Goal: Task Accomplishment & Management: Manage account settings

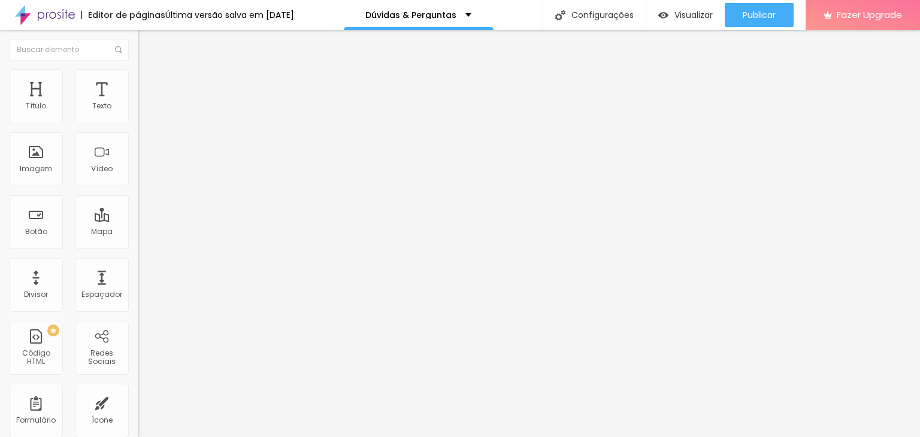
click at [138, 245] on input "https://" at bounding box center [210, 241] width 144 height 12
paste input "bio.site/gutierresflavia"
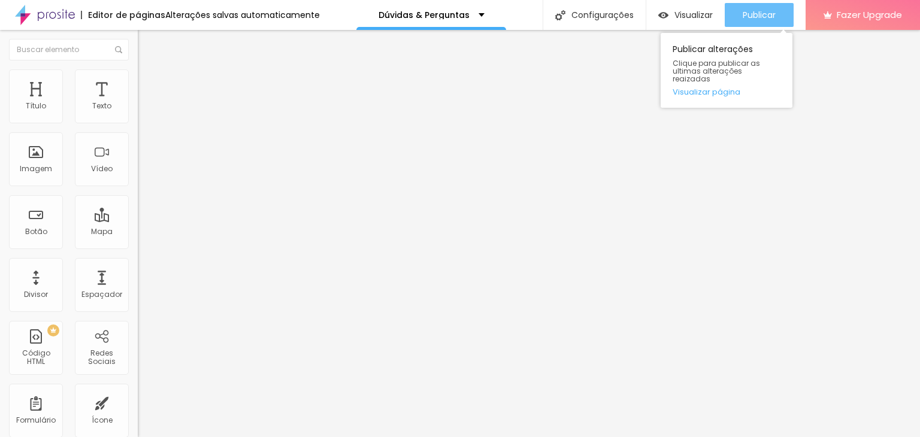
type input "https://bio.site/gutierresflavia"
click at [769, 5] on div "Publicar" at bounding box center [758, 15] width 33 height 24
click at [766, 16] on span "Publicar" at bounding box center [758, 15] width 33 height 10
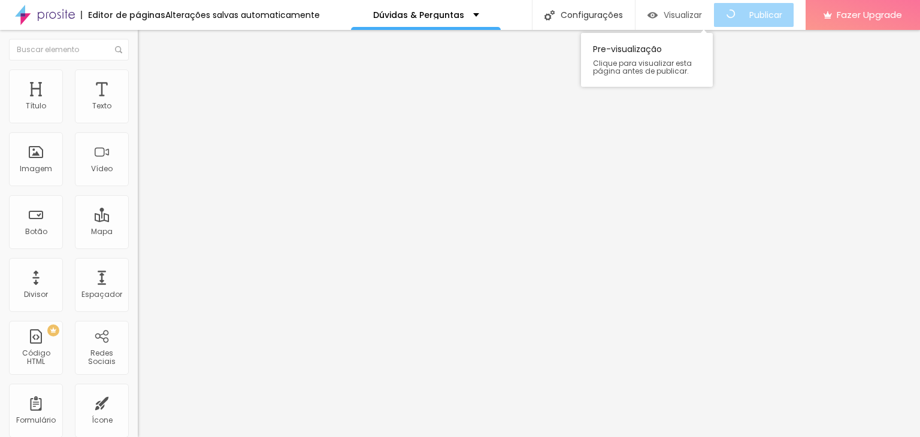
click at [696, 13] on span "Visualizar" at bounding box center [682, 15] width 38 height 10
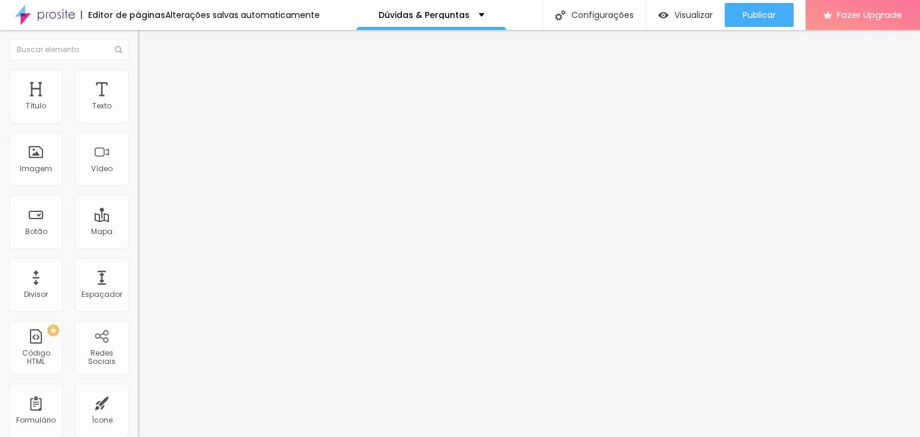
click at [147, 41] on img "button" at bounding box center [152, 44] width 10 height 10
click at [138, 247] on input "https://" at bounding box center [210, 241] width 144 height 12
paste input "bio.site/gutierresflavia"
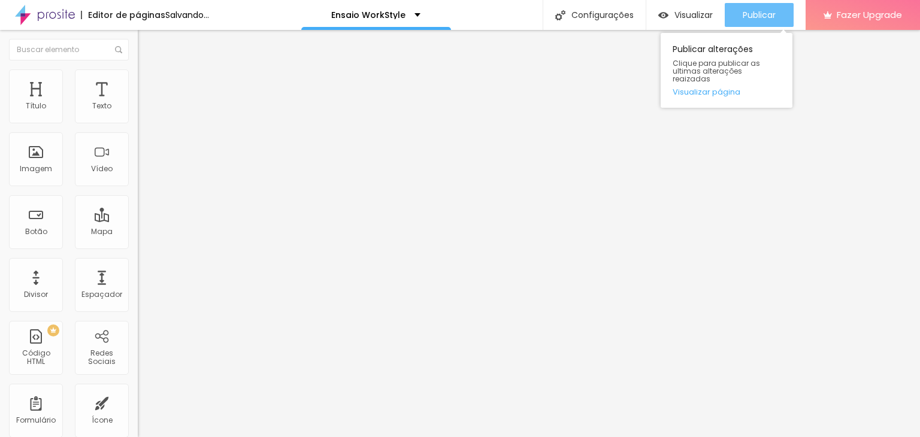
type input "https://bio.site/gutierresflavia"
click at [770, 23] on div "Publicar" at bounding box center [758, 15] width 33 height 24
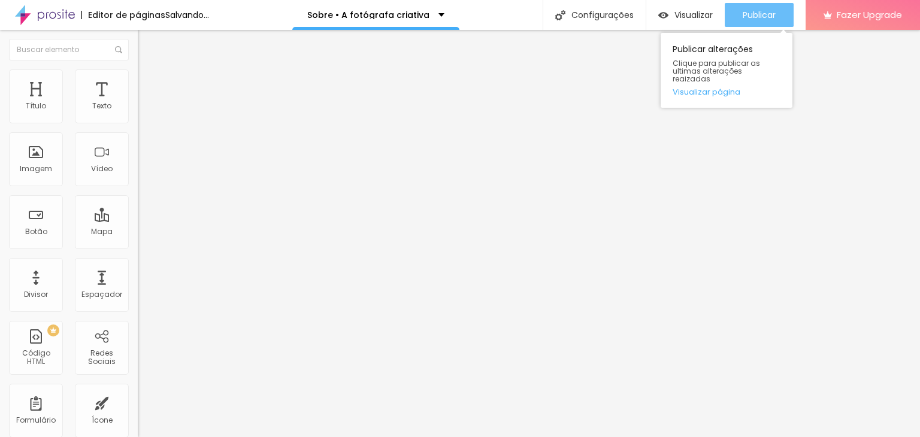
type input "[URL][DOMAIN_NAME]"
click at [774, 14] on span "Publicar" at bounding box center [758, 15] width 33 height 10
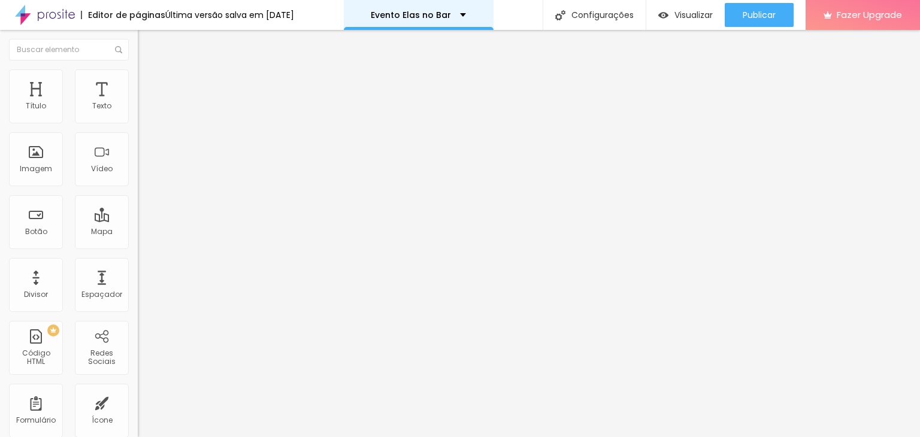
click at [460, 16] on div "Evento Elas no Bar" at bounding box center [418, 15] width 95 height 8
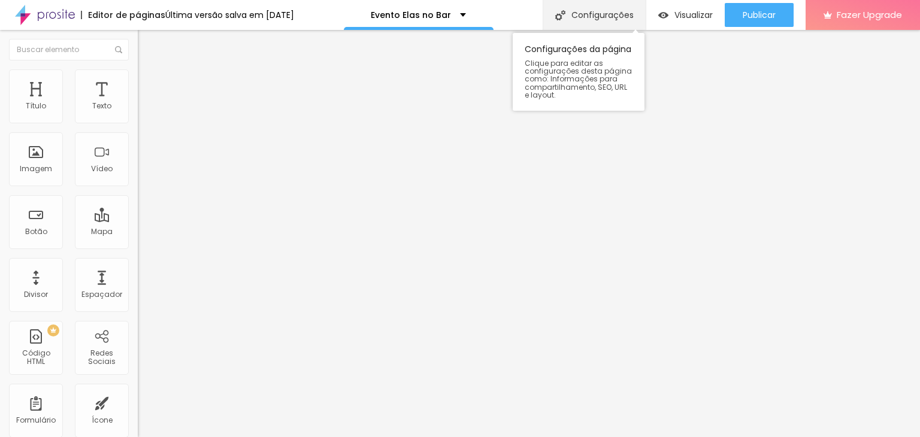
click at [618, 15] on div "Configurações" at bounding box center [593, 15] width 103 height 30
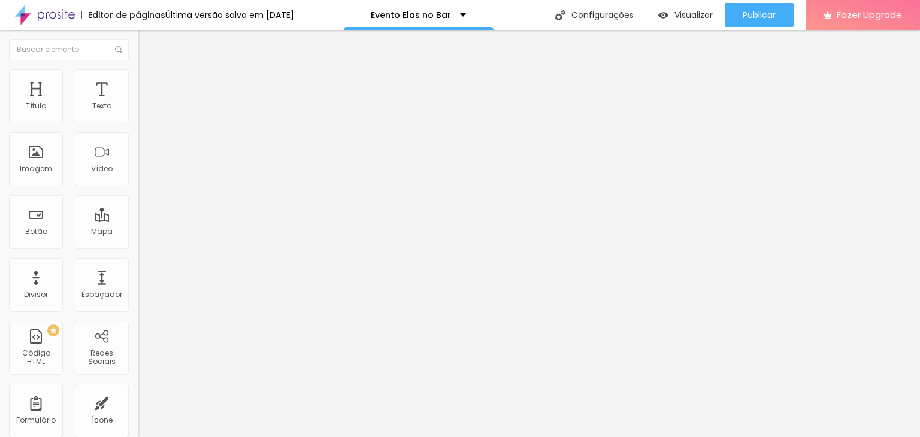
type input "/elas-no-bar"
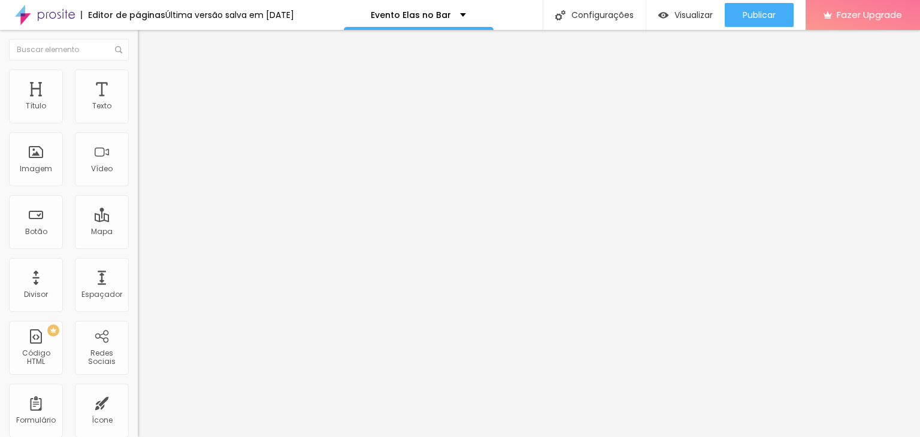
type input "Elas no Bar 2025 • Salto/SP • Amizades, drinks & negócios"
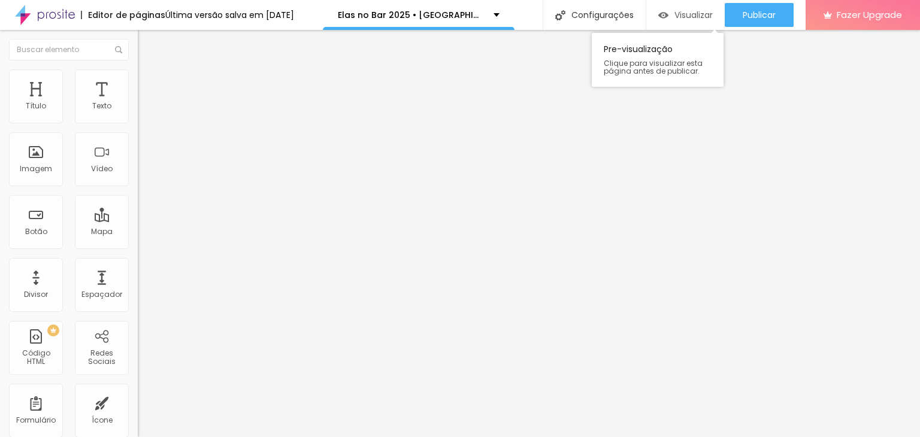
click at [677, 12] on span "Visualizar" at bounding box center [693, 15] width 38 height 10
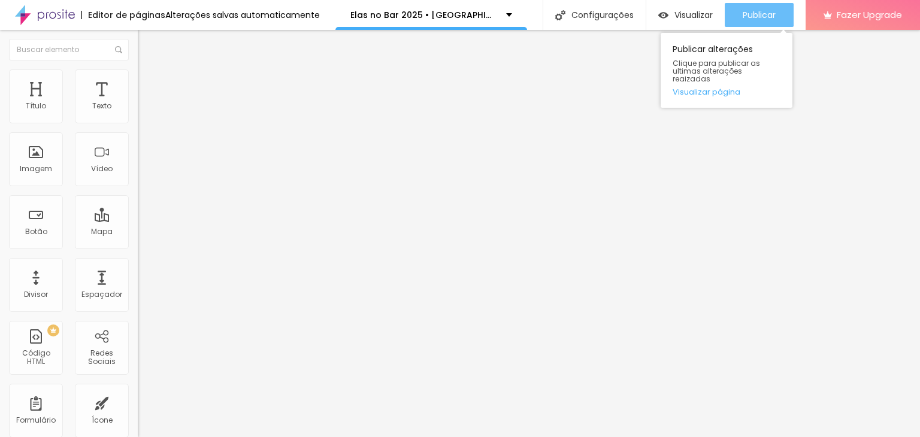
click at [767, 10] on span "Publicar" at bounding box center [758, 15] width 33 height 10
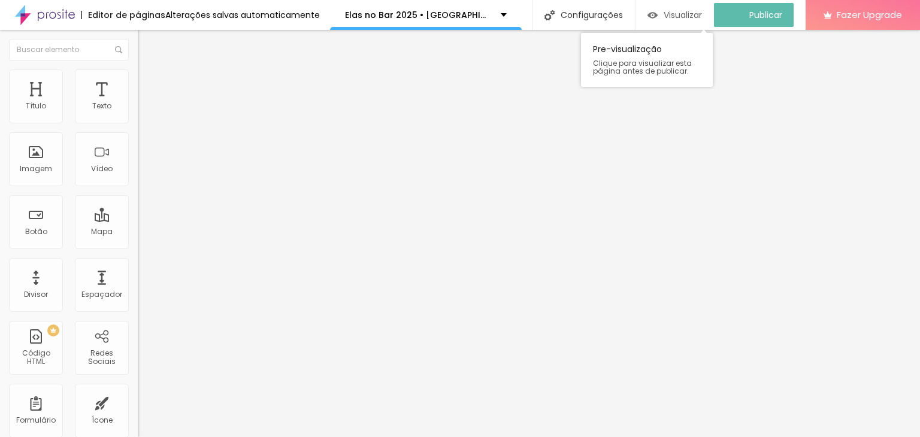
click at [702, 19] on span "Visualizar" at bounding box center [682, 15] width 38 height 10
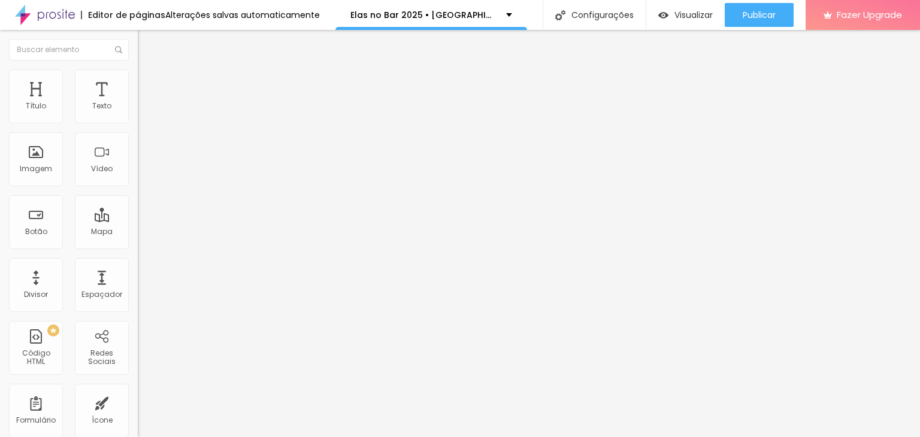
click at [142, 111] on icon "button" at bounding box center [145, 107] width 7 height 7
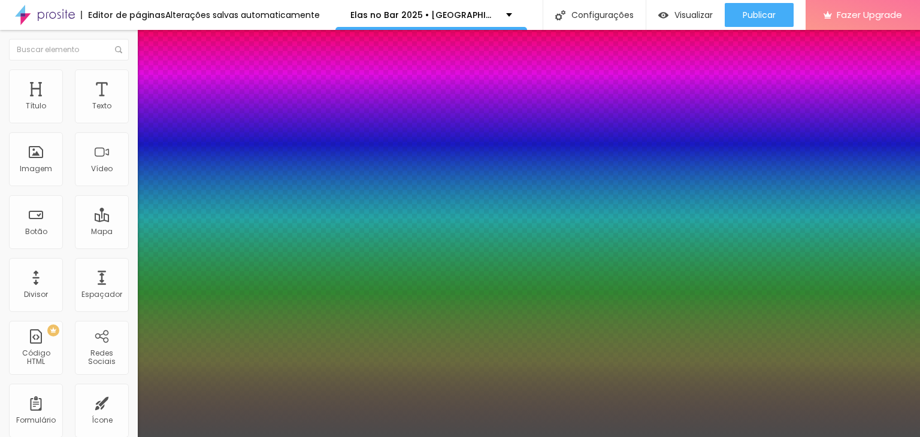
type input "0"
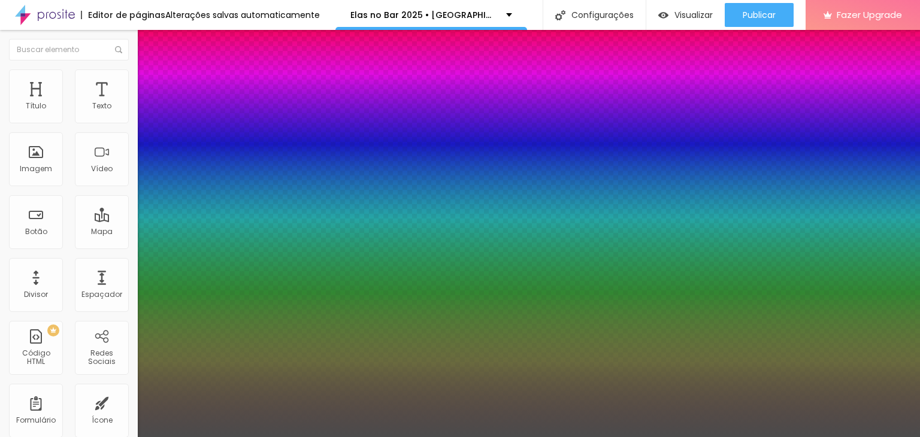
type input "0"
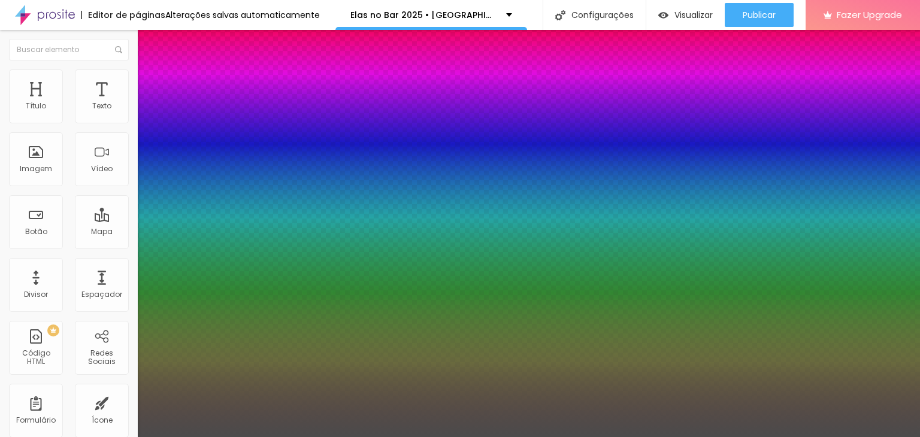
type input "0"
type input "2"
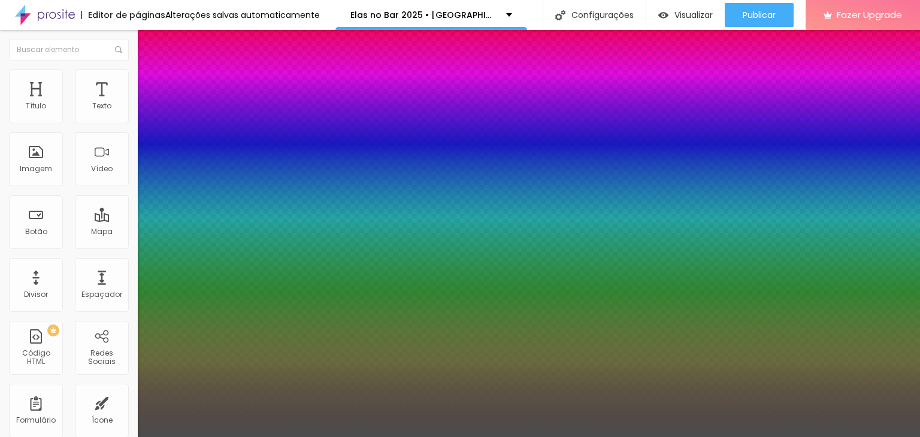
type input "02"
type input "0"
type input "10"
type input "0"
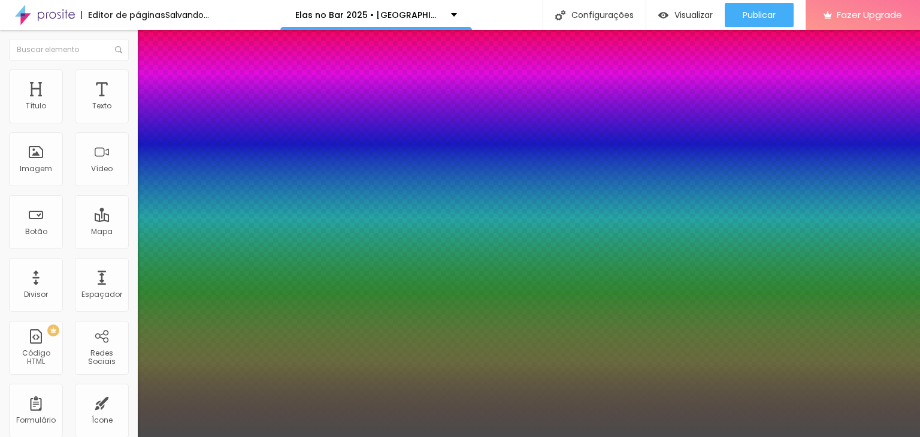
type input "1"
type input "0"
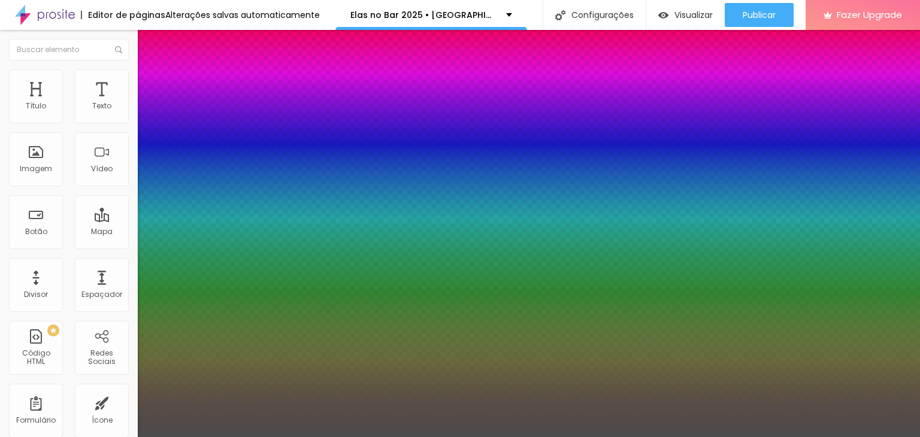
type input "0"
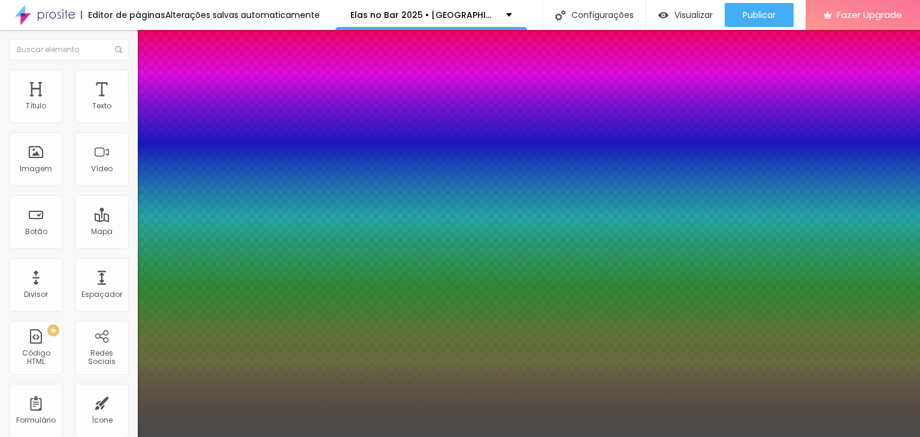
type input "2"
type input "02"
type input "0"
type input "10"
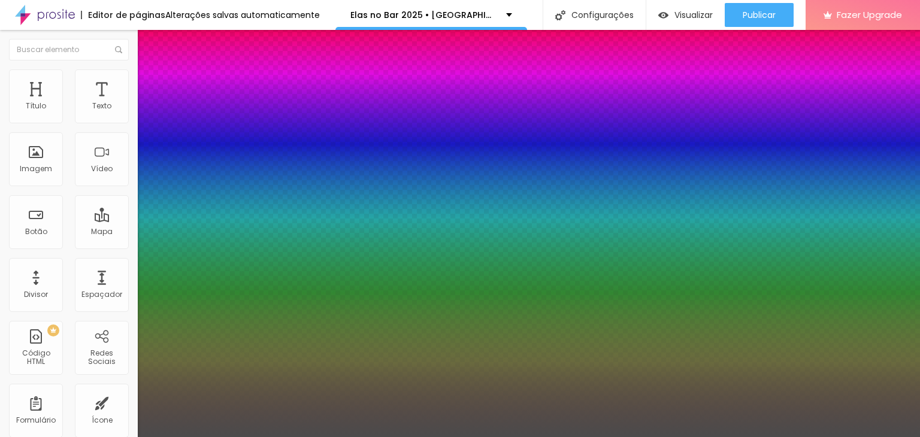
type input "0"
type input "-10"
type input "0"
type input "-0"
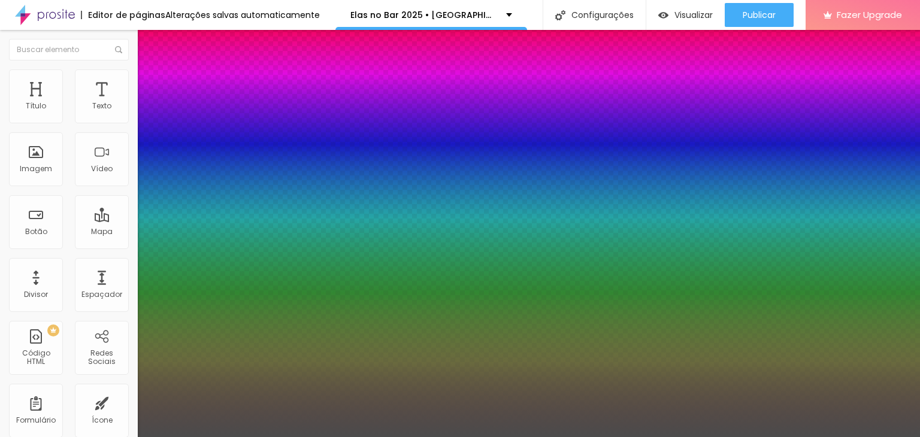
type input "0"
type input "-20"
type input "0"
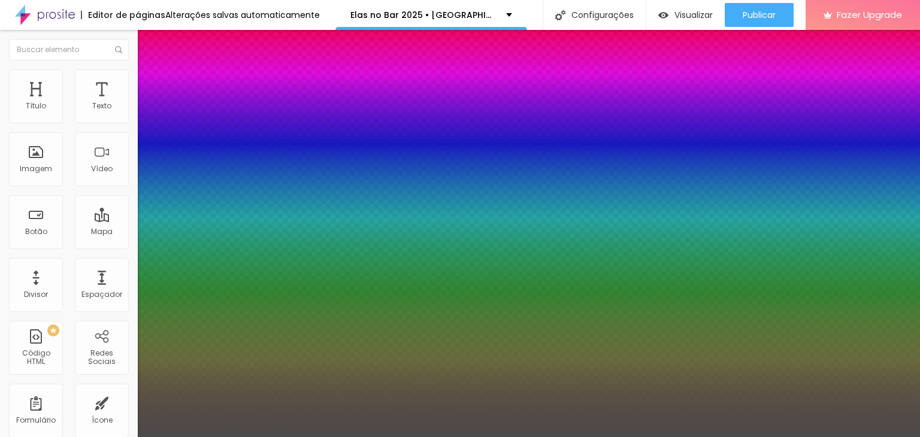
type input "0"
type input "-20"
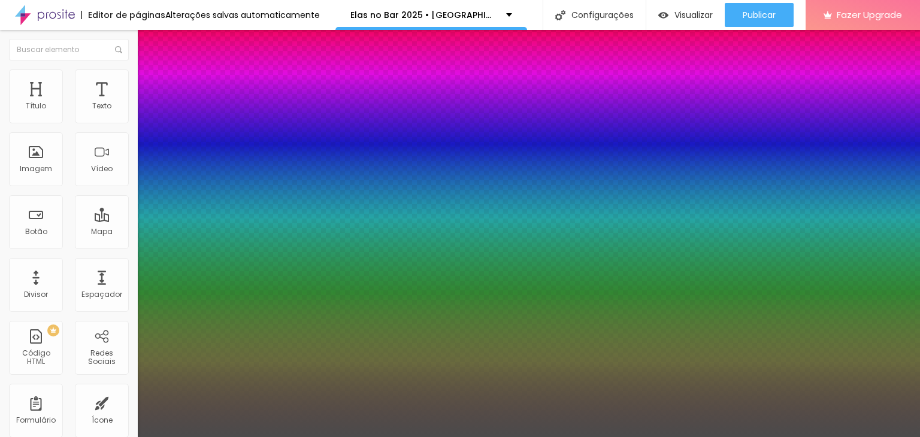
type input "0"
type input "5"
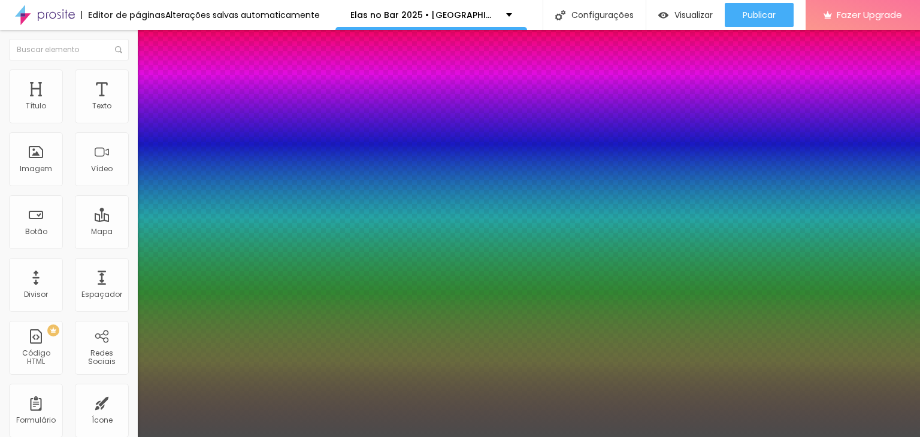
type input "05"
type input "0"
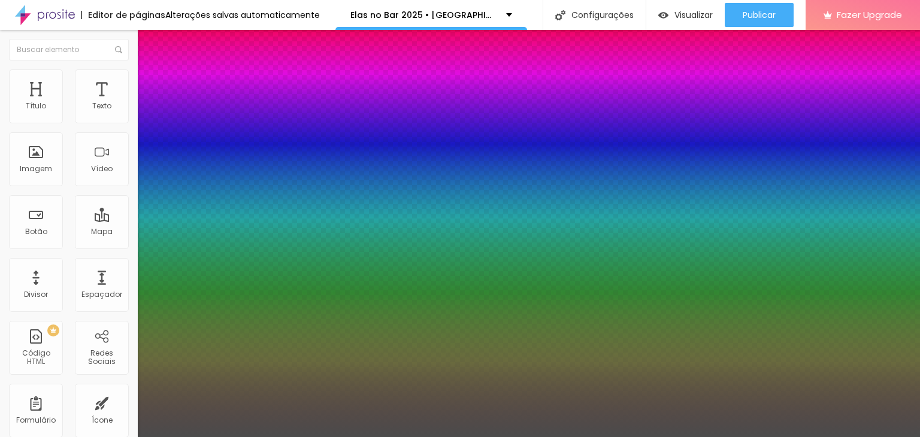
type input "0"
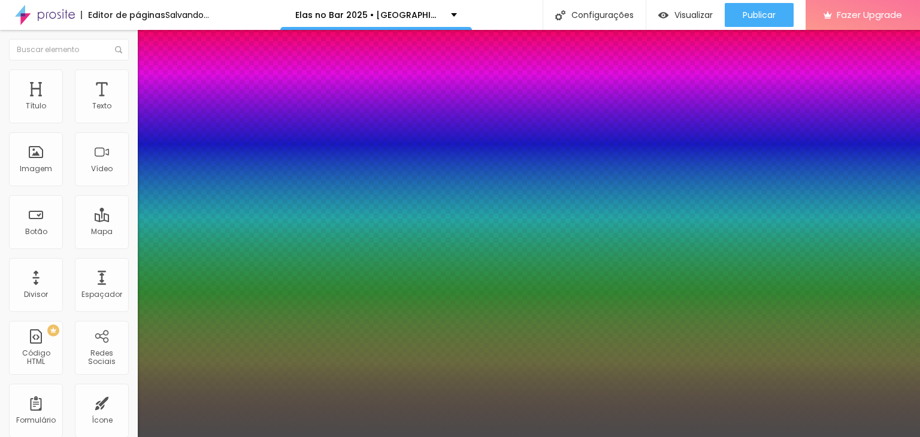
type input "0"
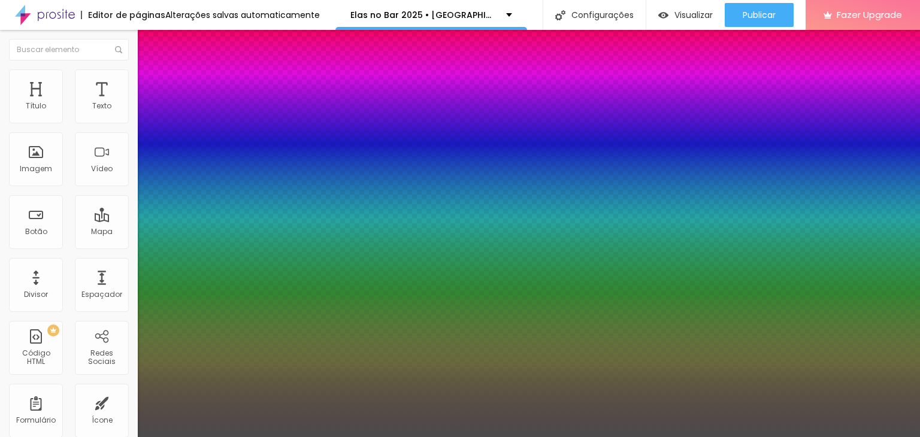
type input "0"
type input "5"
type input "05"
type input "0"
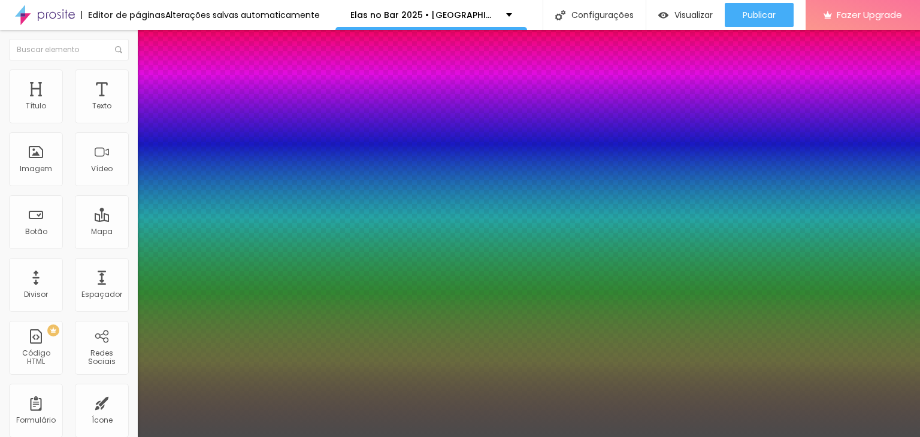
type input "0"
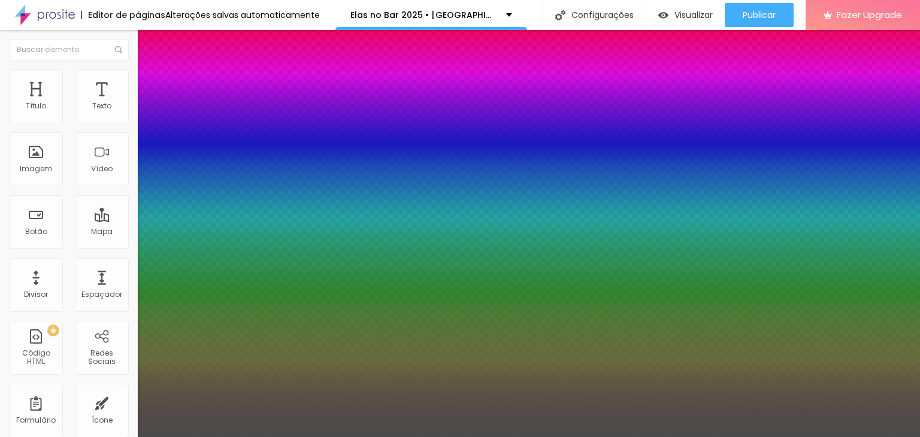
type input "5"
type input "05"
type input "0"
type input "5"
type input "0"
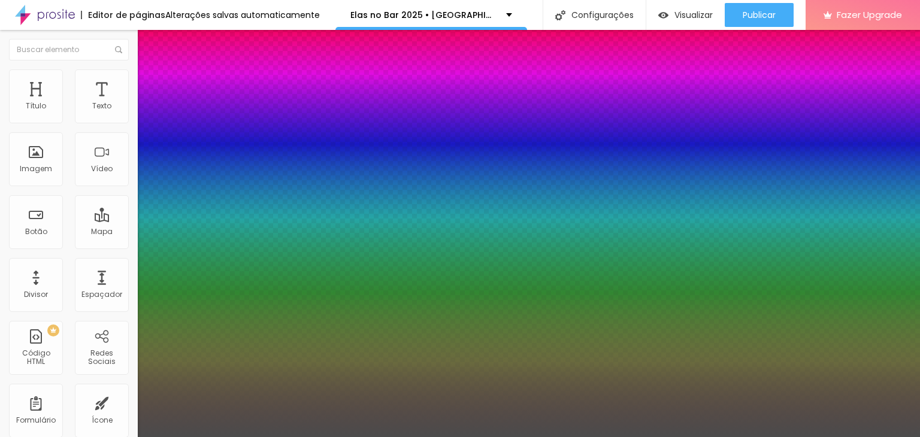
type input "0"
type input "-5"
type input "0"
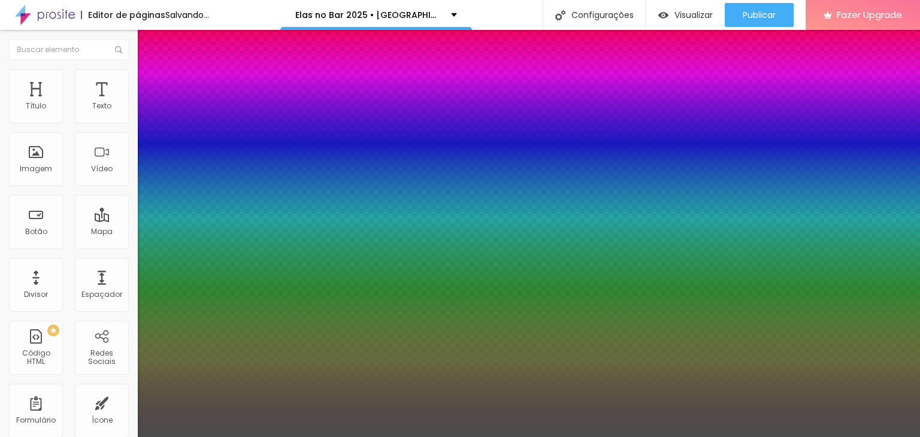
type input "0"
type input "2"
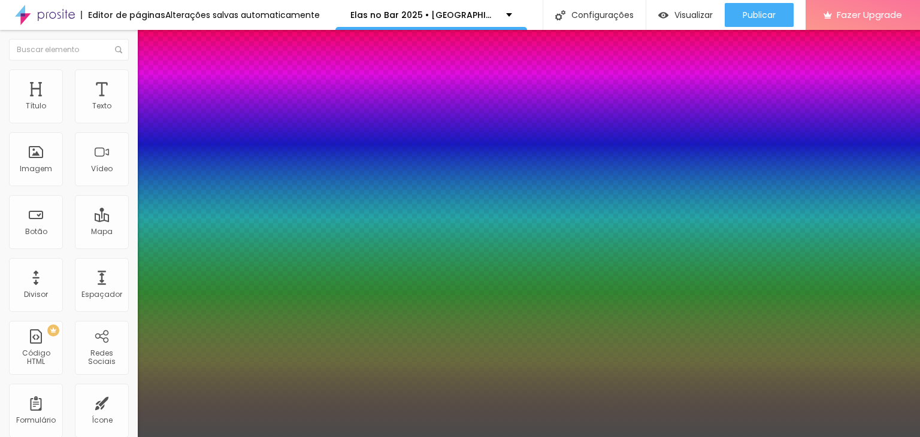
type input "02"
type input "0"
type input "2"
type input "0"
type input "32"
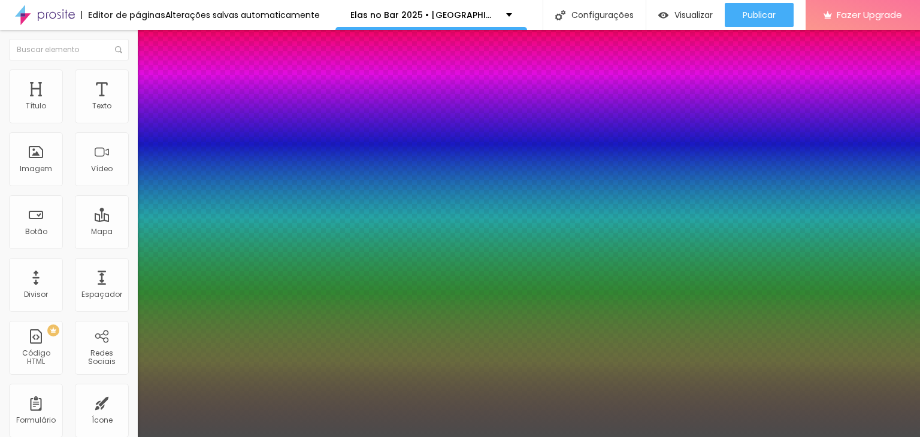
type input "0"
type input "100"
type input "322"
type input "0"
type input "32"
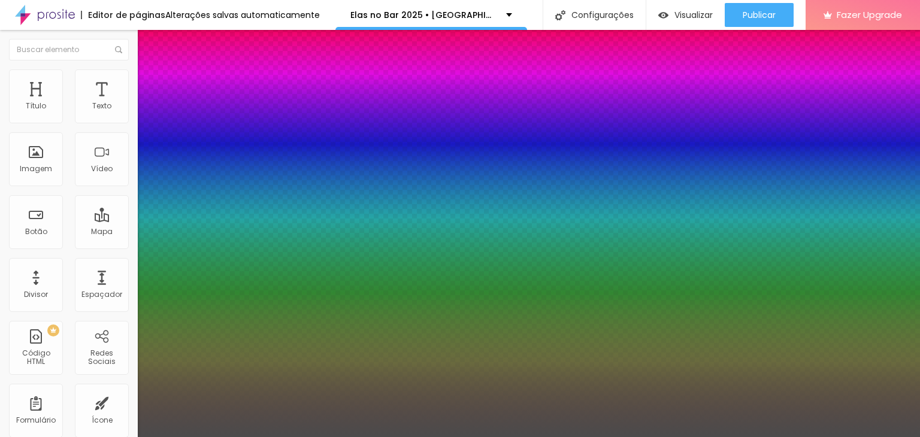
type input "32"
type input "0"
type input "2"
type input "0"
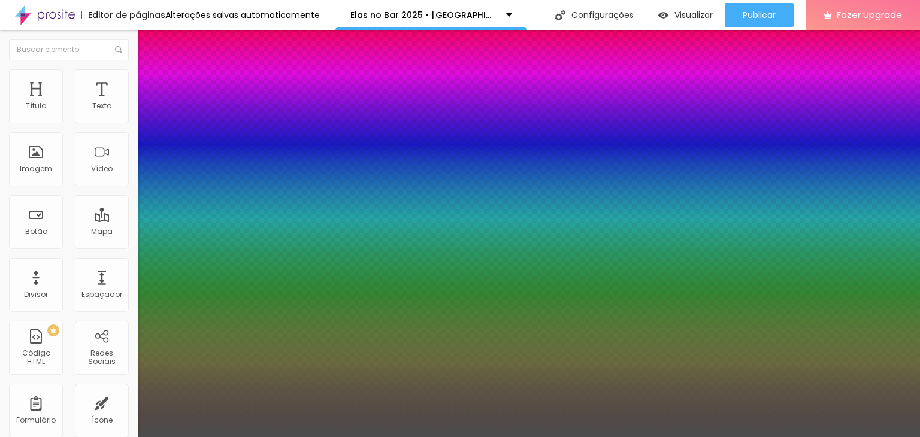
type input "0"
type input "-2"
type input "0"
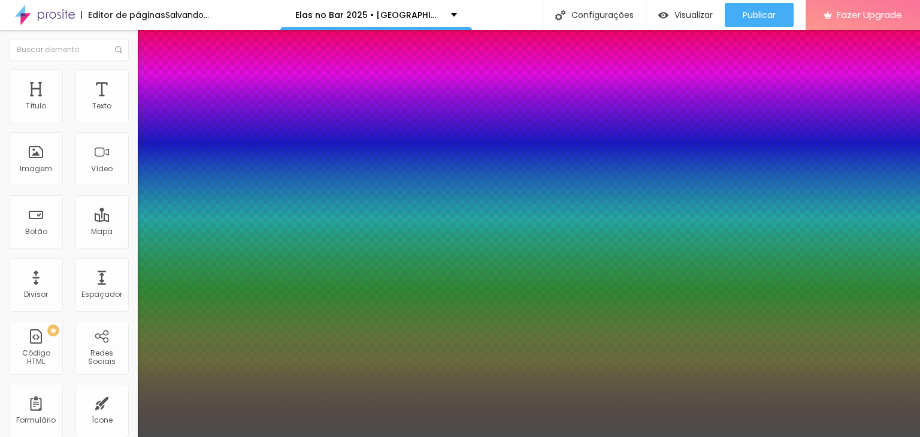
type input "0"
type input "-02"
type input "0"
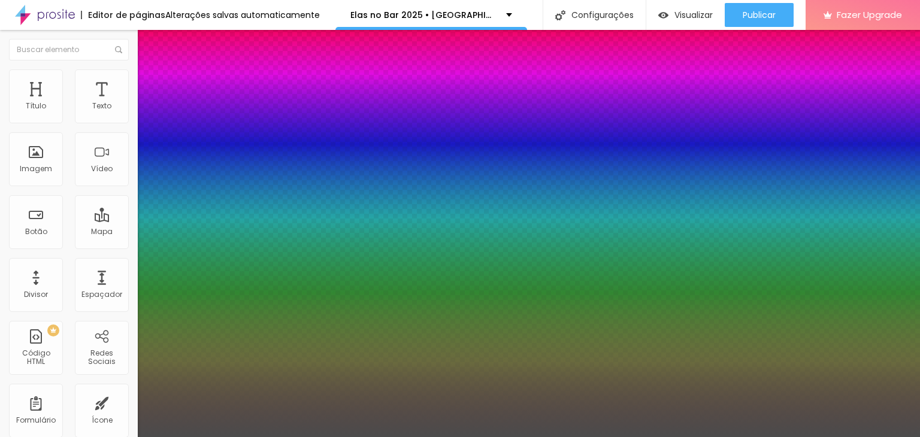
type input "0"
type input "-2"
type input "0"
type input "2"
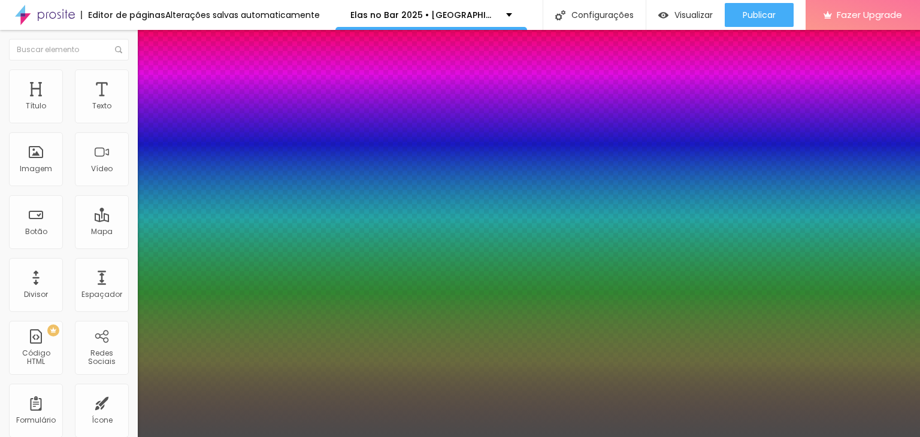
type input "0"
type input "3"
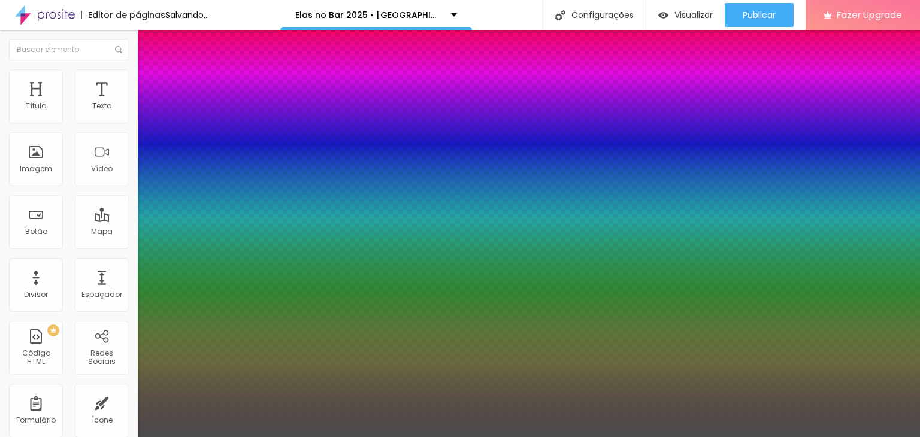
type input "03"
type input "0"
type input "3"
type input "0"
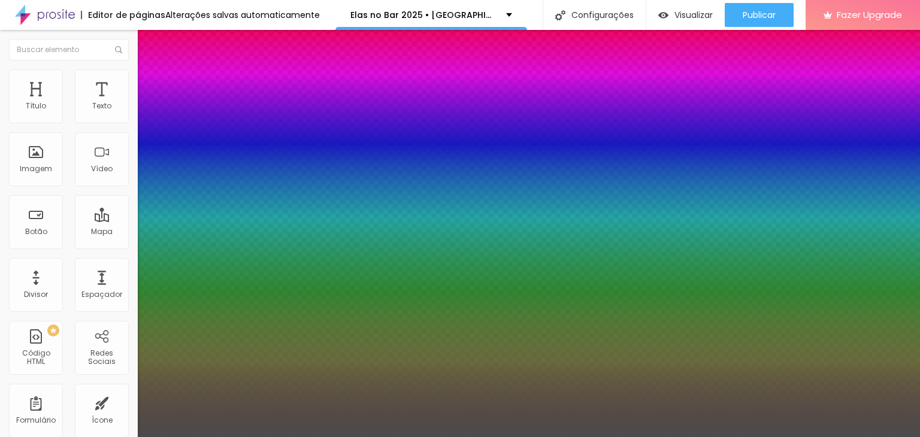
type input "-3"
type input "0"
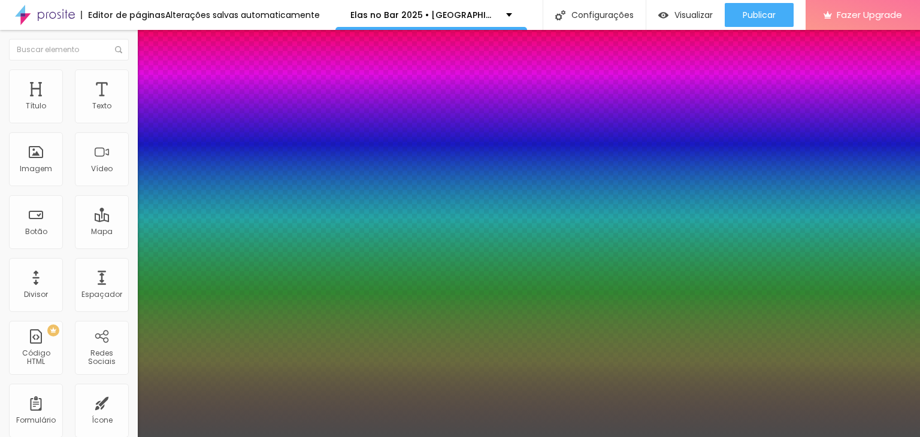
type input "-3"
type input "-0"
type input "0"
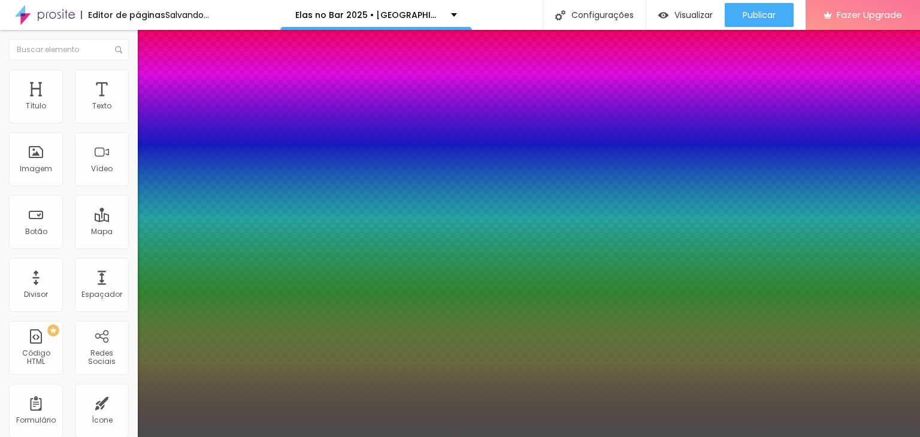
type input "-30"
type input "0"
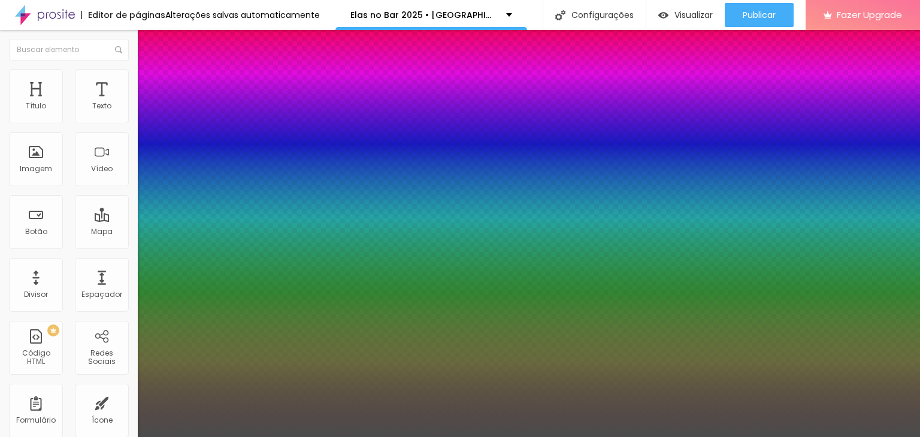
type input "0"
type input "-30"
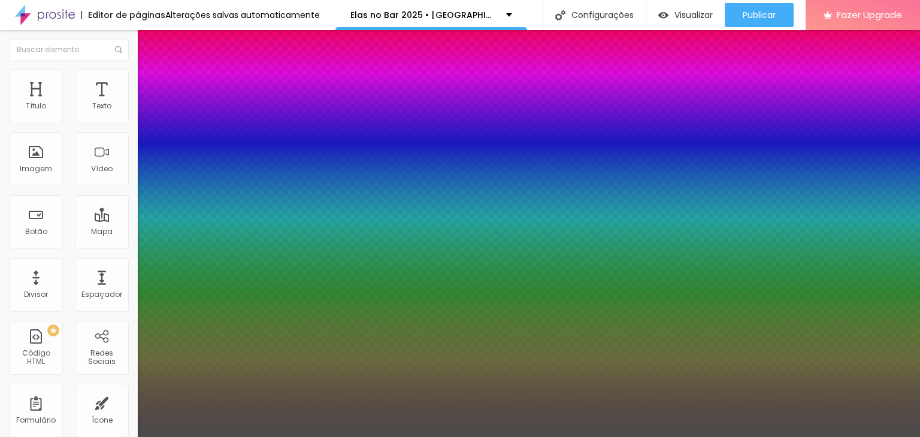
type input "0"
type input "1"
type input "0"
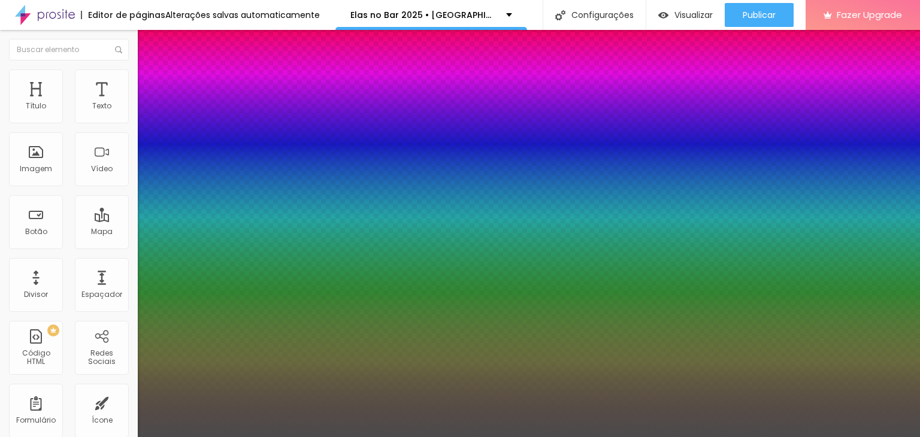
type input "0"
type input "1.2"
type input "0"
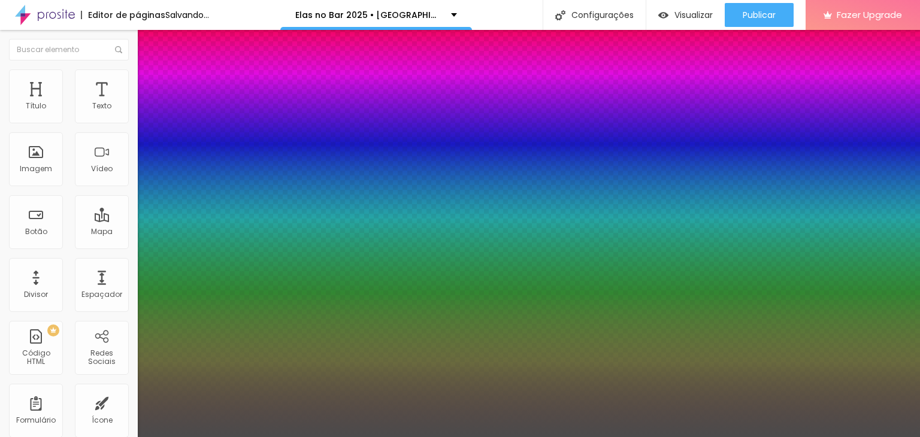
type input "0"
type input "1.2"
click at [390, 436] on div at bounding box center [460, 437] width 920 height 0
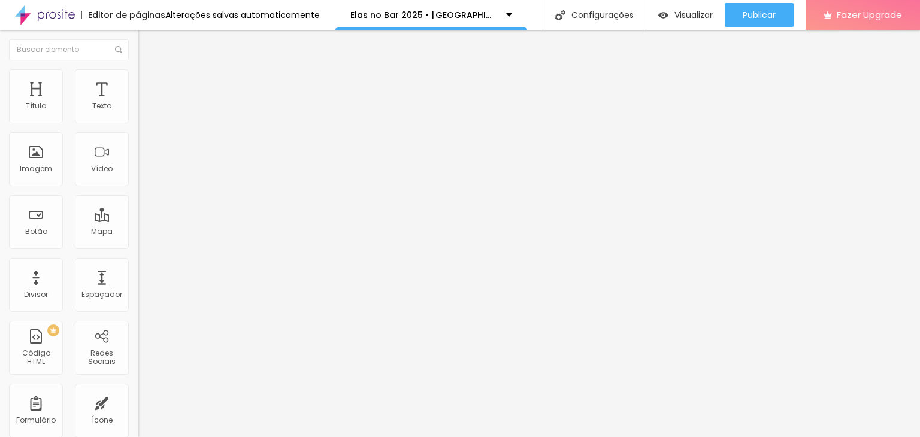
click at [138, 75] on li "Avançado" at bounding box center [207, 75] width 138 height 12
click at [138, 68] on img at bounding box center [143, 62] width 11 height 11
click at [142, 111] on icon "button" at bounding box center [145, 107] width 7 height 7
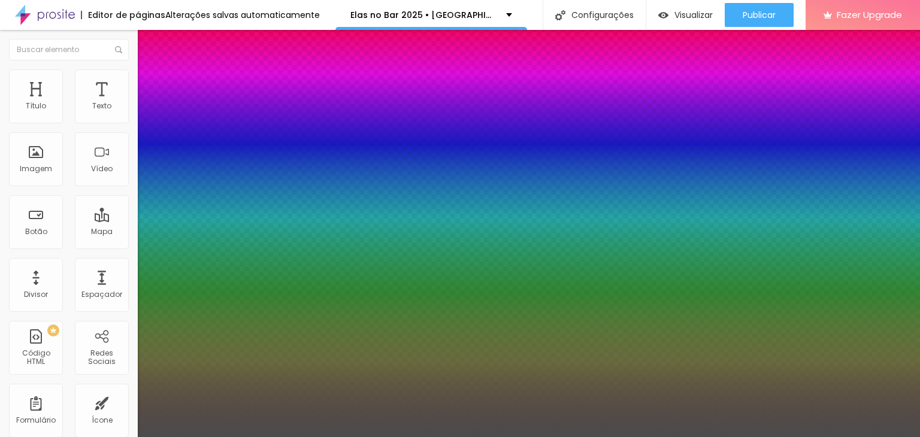
type input "0"
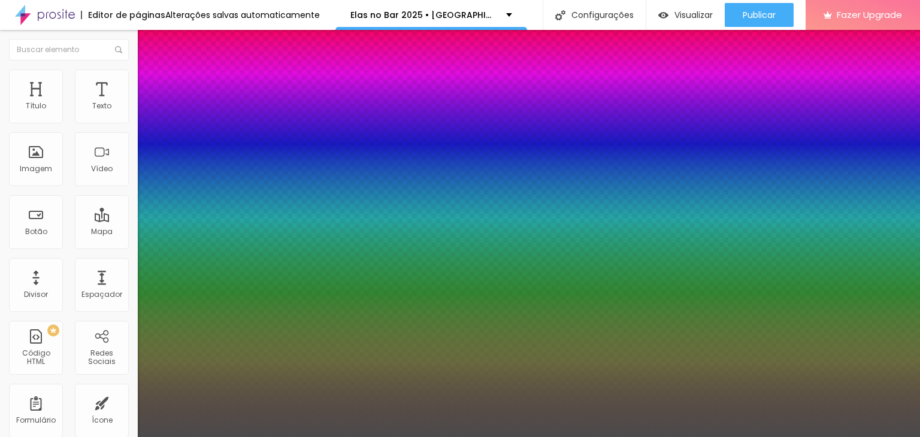
type input "0"
type input "1"
type input "0"
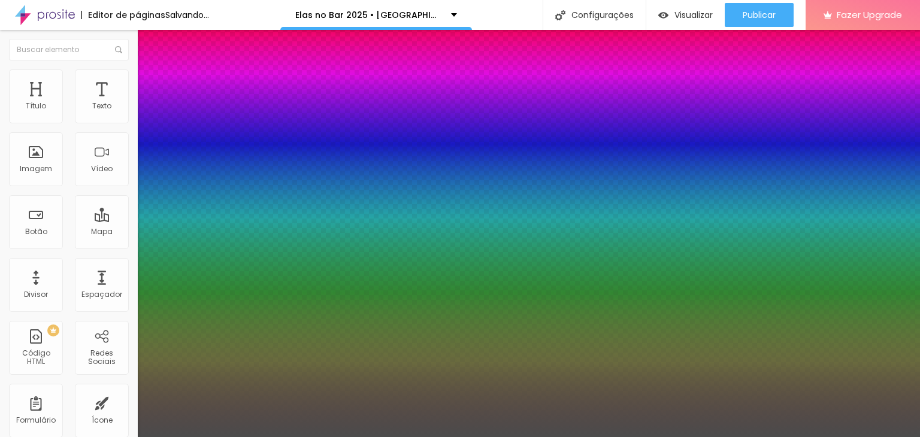
type input "0"
type input "1.5"
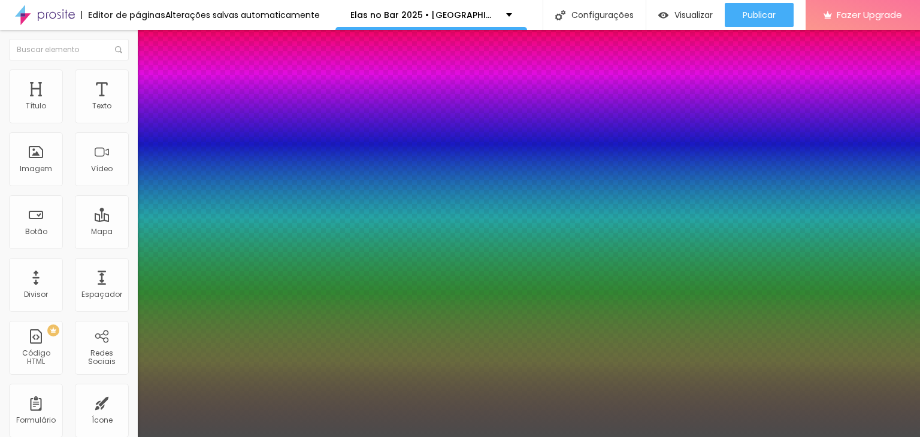
type input "1.5"
click at [365, 436] on div at bounding box center [460, 437] width 920 height 0
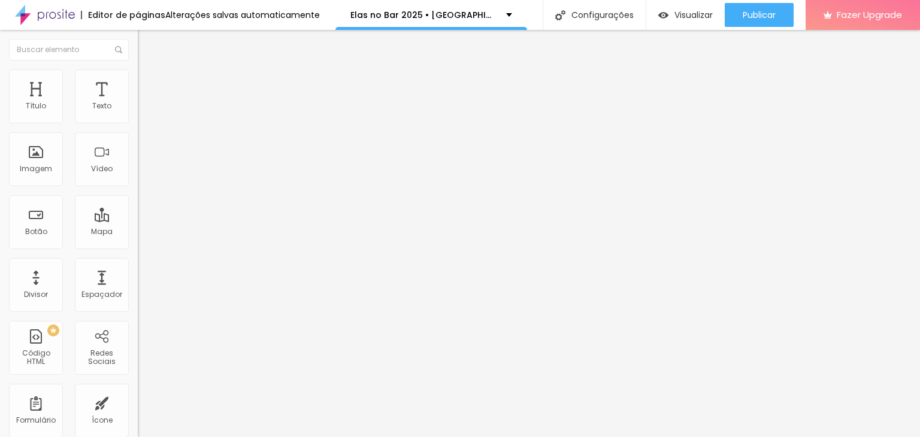
click at [142, 111] on icon "button" at bounding box center [145, 107] width 7 height 7
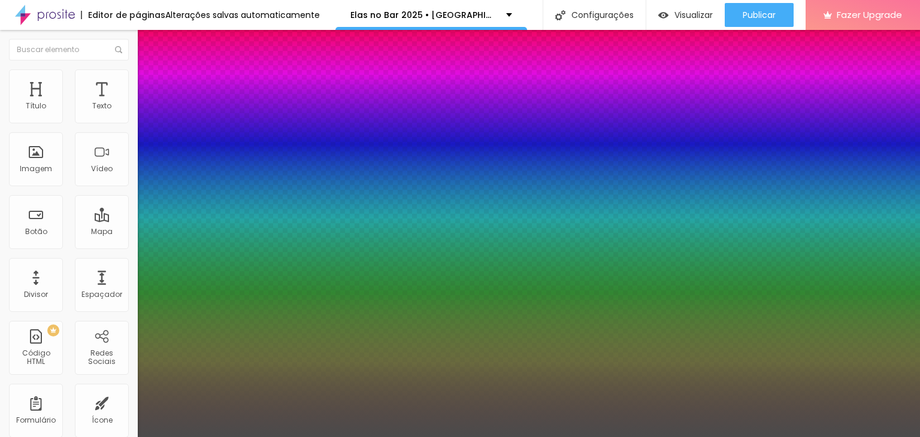
type input "0"
type input "8"
type input "1"
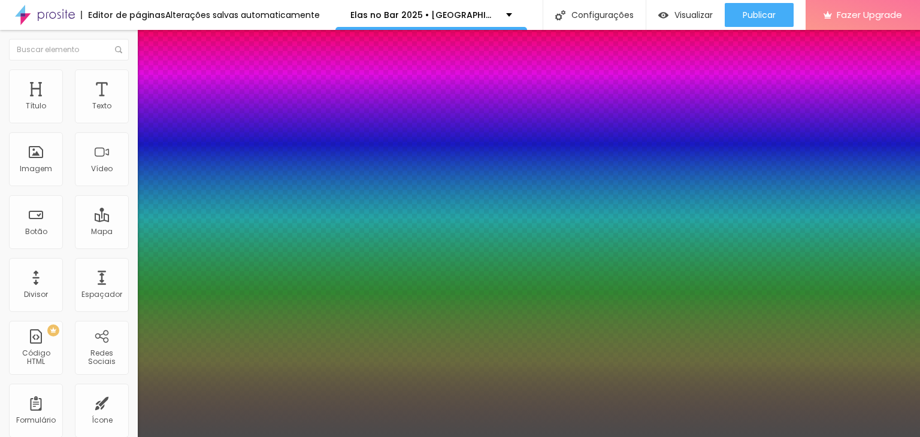
type input "0"
type input "18"
type input "0"
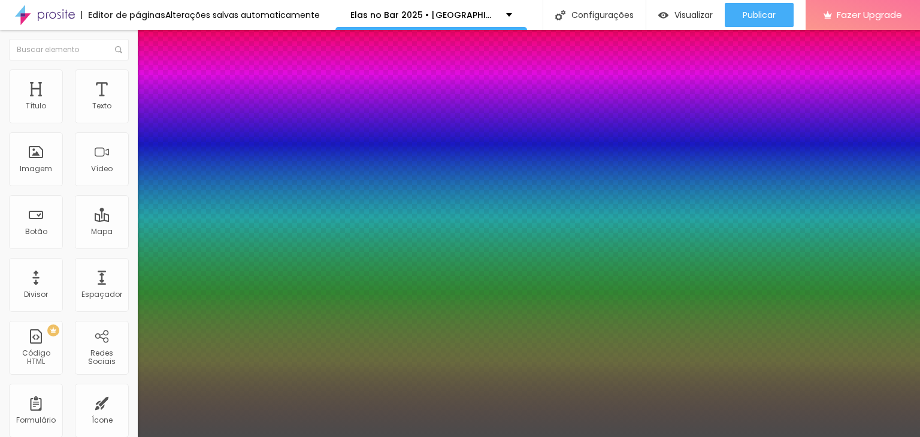
type input "8"
type input "1"
type input "0"
type input "8"
type input "0"
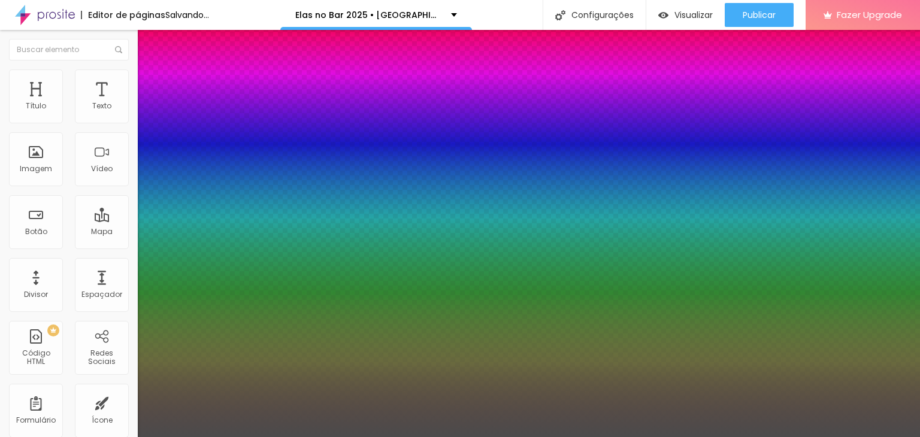
type input "16"
type input "0"
type input "16"
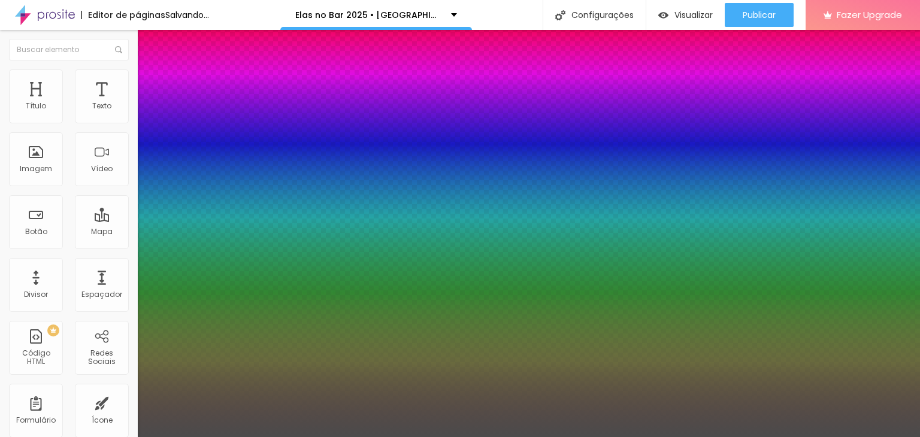
type input "0"
type input "5"
type input "05"
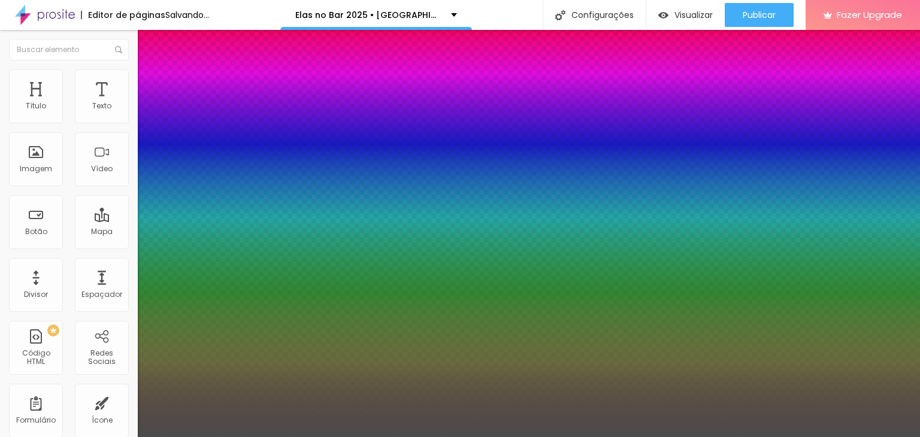
type input "0"
type input "5"
click at [433, 436] on div at bounding box center [460, 437] width 920 height 0
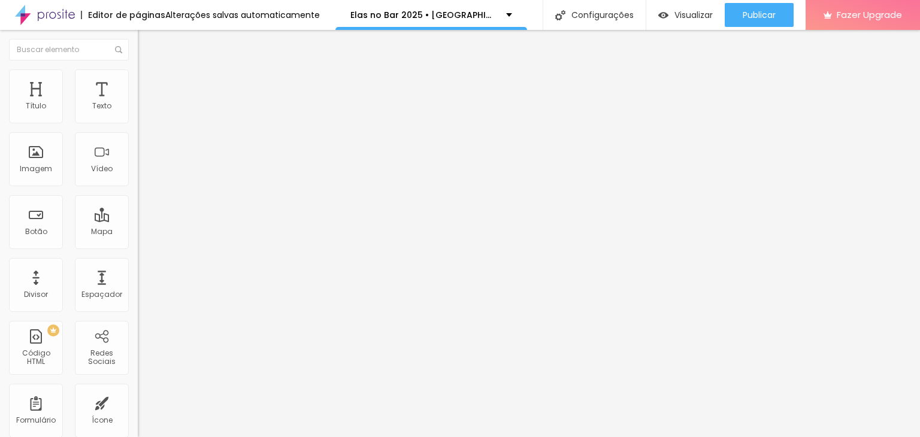
click at [138, 115] on button "button" at bounding box center [146, 108] width 17 height 13
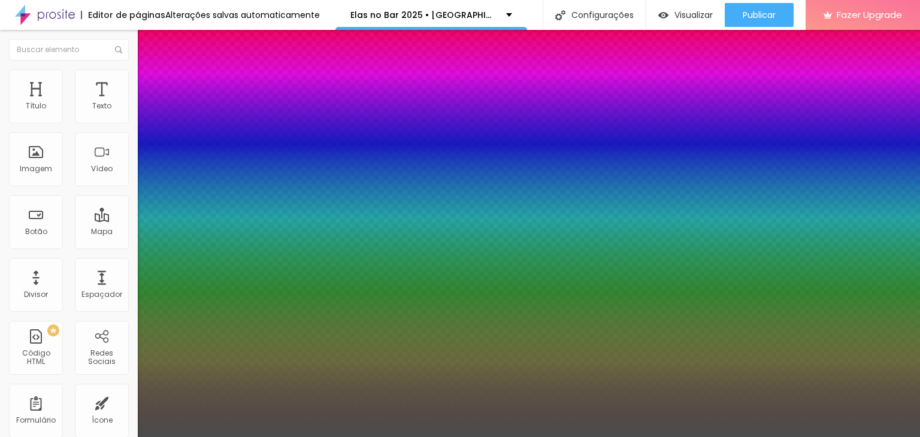
click at [399, 436] on div at bounding box center [460, 437] width 920 height 0
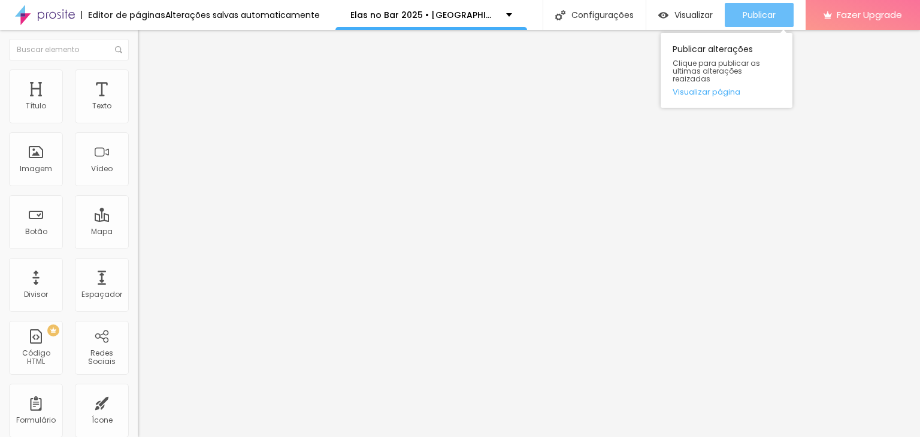
click at [785, 16] on button "Publicar" at bounding box center [758, 15] width 69 height 24
